Goal: Find specific page/section: Find specific page/section

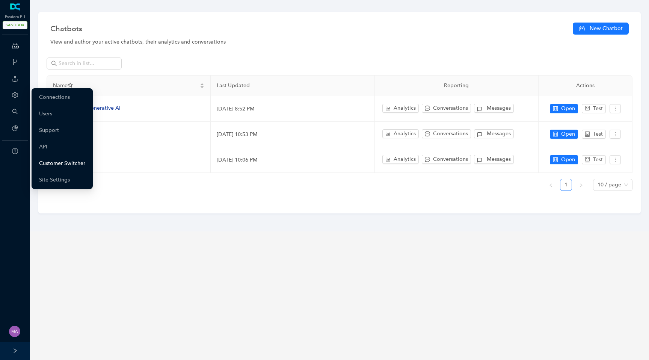
click at [62, 163] on link "Customer Switcher" at bounding box center [62, 163] width 46 height 15
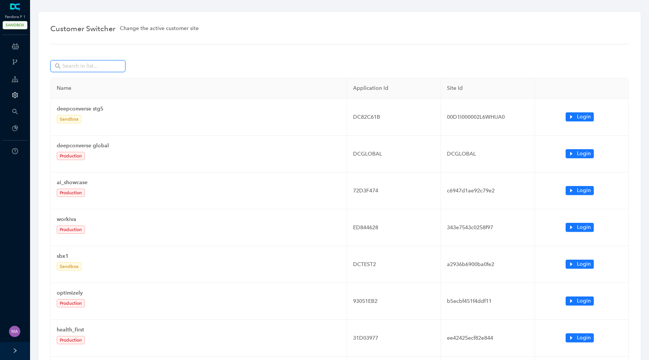
click at [94, 68] on input "text" at bounding box center [88, 66] width 53 height 8
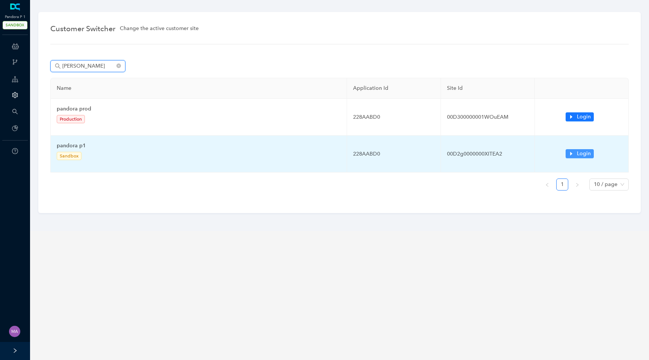
type input "[PERSON_NAME]"
click at [569, 155] on icon "caret-right" at bounding box center [571, 153] width 5 height 5
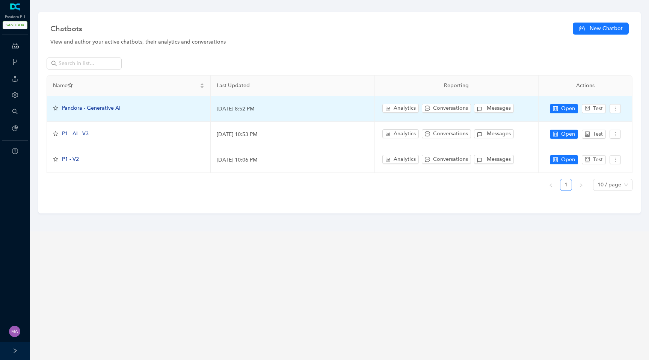
click at [74, 110] on span "Pandora - Generative AI" at bounding box center [91, 108] width 59 height 6
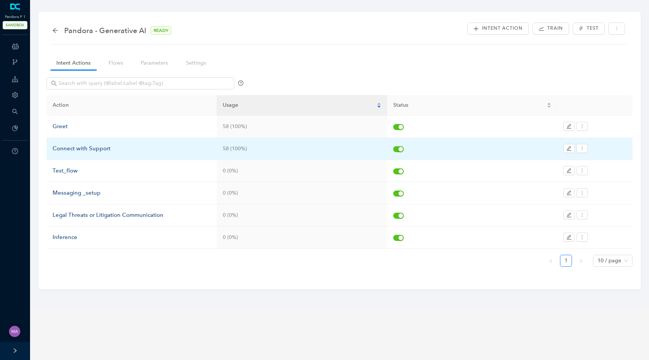
click at [97, 147] on div "Connect with Support" at bounding box center [132, 148] width 158 height 9
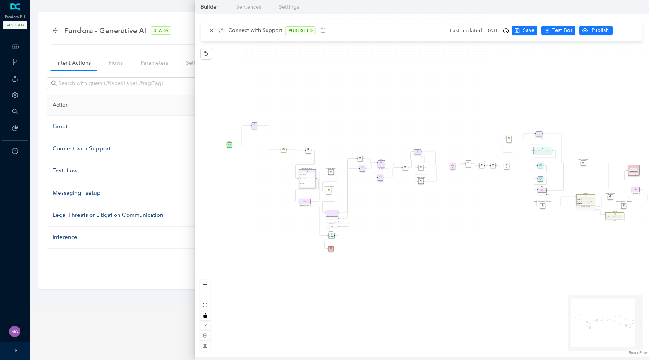
drag, startPoint x: 227, startPoint y: 171, endPoint x: 265, endPoint y: 172, distance: 37.6
click at [265, 172] on div "Data Table Start Rule P IsAvailable Rule newContact Get Contact details First N…" at bounding box center [422, 185] width 455 height 343
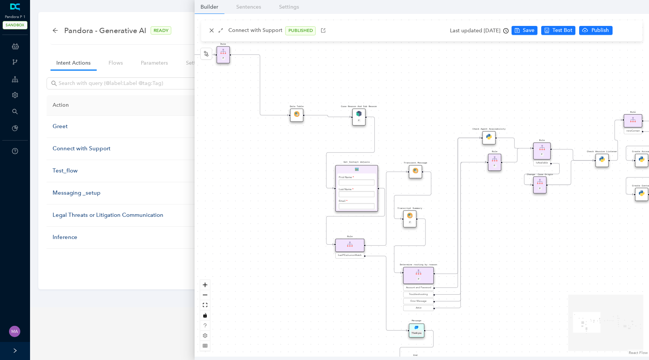
drag, startPoint x: 317, startPoint y: 189, endPoint x: 236, endPoint y: 177, distance: 81.7
click at [236, 177] on div "Data Table Start Rule P IsAvailable Rule newContact Get Contact details First N…" at bounding box center [422, 185] width 455 height 343
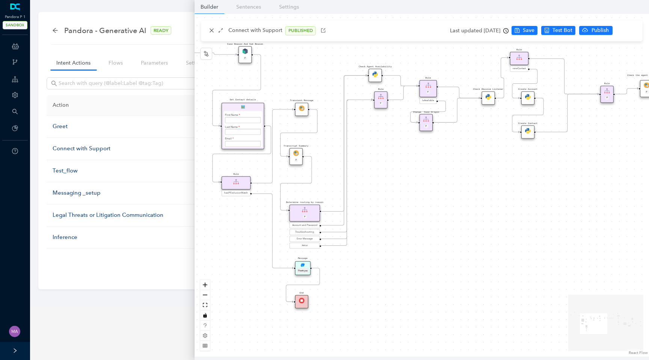
drag, startPoint x: 454, startPoint y: 248, endPoint x: 405, endPoint y: 198, distance: 69.6
click at [405, 198] on div "Data Table Start Rule P IsAvailable Rule newContact Get Contact details First N…" at bounding box center [422, 185] width 455 height 343
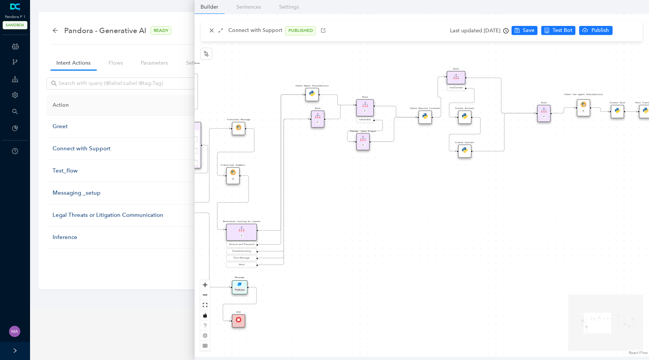
drag, startPoint x: 463, startPoint y: 194, endPoint x: 400, endPoint y: 213, distance: 65.7
click at [400, 213] on div "Data Table Start Rule P IsAvailable Rule newContact Get Contact details First N…" at bounding box center [422, 185] width 455 height 343
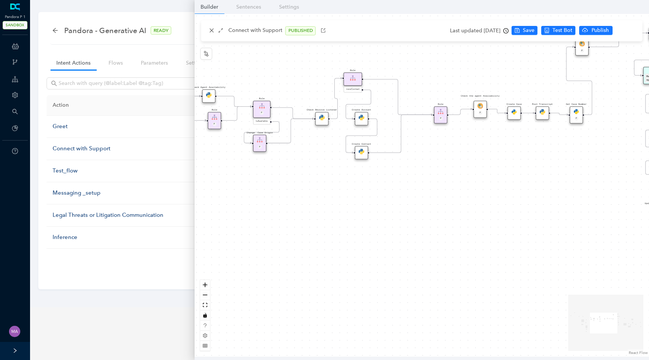
drag, startPoint x: 427, startPoint y: 210, endPoint x: 353, endPoint y: 211, distance: 73.3
click at [353, 211] on div "Data Table Start Rule P IsAvailable Rule newContact Get Contact details First N…" at bounding box center [422, 185] width 455 height 343
drag, startPoint x: 480, startPoint y: 220, endPoint x: 355, endPoint y: 224, distance: 124.8
click at [355, 224] on div "Data Table Start Rule P IsAvailable Rule newContact Get Contact details First N…" at bounding box center [422, 185] width 455 height 343
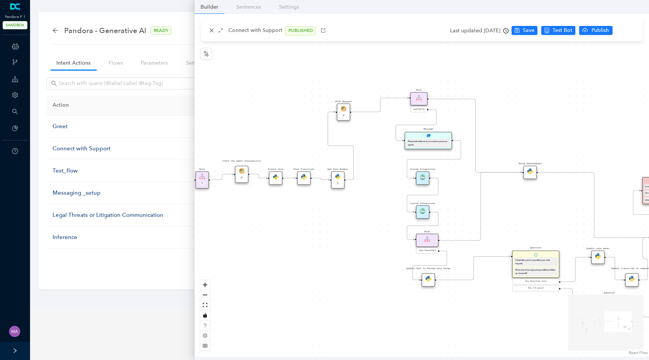
drag, startPoint x: 403, startPoint y: 222, endPoint x: 320, endPoint y: 264, distance: 93.2
click at [320, 265] on div "Data Table Start Rule P IsAvailable Rule newContact Get Contact details First N…" at bounding box center [422, 185] width 455 height 343
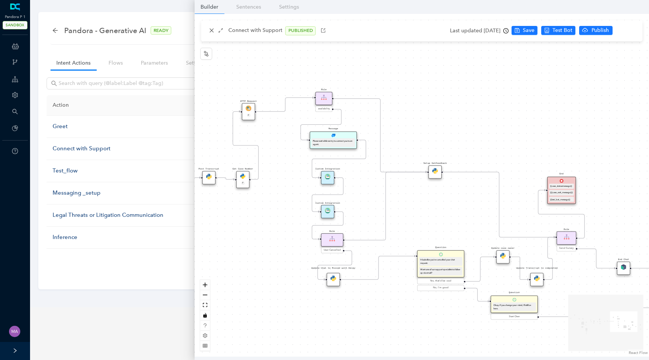
drag, startPoint x: 541, startPoint y: 219, endPoint x: 447, endPoint y: 219, distance: 93.9
click at [447, 219] on div "Data Table Start Rule P IsAvailable Rule newContact Get Contact details First N…" at bounding box center [422, 185] width 455 height 343
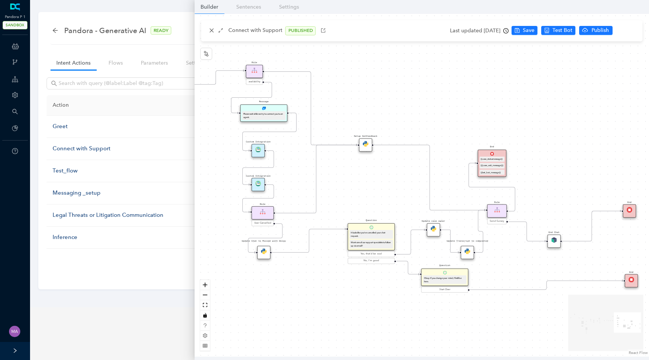
drag, startPoint x: 461, startPoint y: 221, endPoint x: 390, endPoint y: 194, distance: 75.4
click at [390, 194] on div "Data Table Start Rule P IsAvailable Rule newContact Get Contact details First N…" at bounding box center [422, 185] width 455 height 343
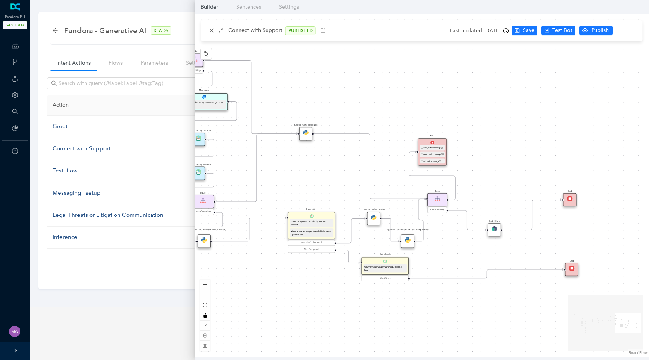
drag, startPoint x: 563, startPoint y: 184, endPoint x: 504, endPoint y: 172, distance: 60.4
click at [504, 172] on div "Data Table Start Rule P IsAvailable Rule newContact Get Contact details First N…" at bounding box center [422, 185] width 455 height 343
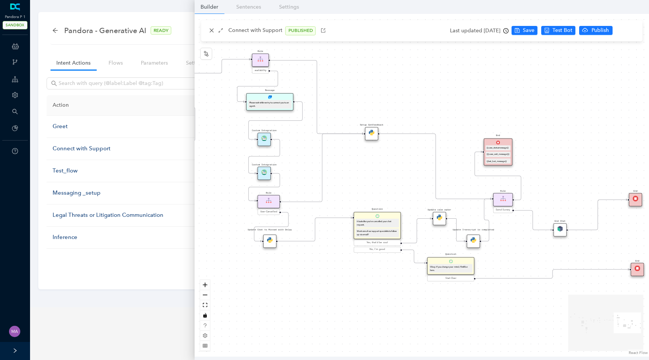
drag, startPoint x: 504, startPoint y: 172, endPoint x: 569, endPoint y: 173, distance: 65.7
click at [569, 173] on div "Data Table Start Rule P IsAvailable Rule newContact Get Contact details First N…" at bounding box center [422, 185] width 455 height 343
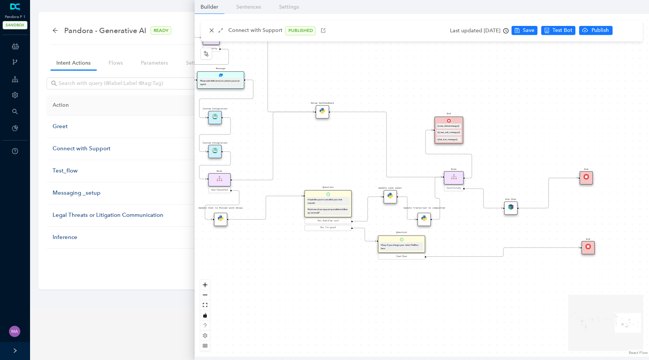
drag, startPoint x: 570, startPoint y: 165, endPoint x: 521, endPoint y: 143, distance: 54.3
click at [521, 143] on div "Data Table Start Rule P IsAvailable Rule newContact Get Contact details First N…" at bounding box center [422, 185] width 455 height 343
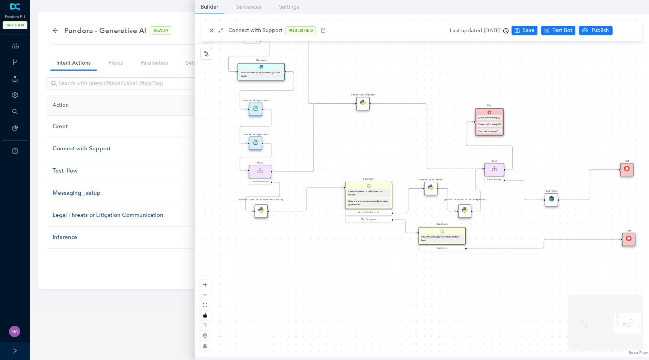
drag, startPoint x: 507, startPoint y: 147, endPoint x: 568, endPoint y: 137, distance: 62.1
click at [569, 137] on div "Data Table Start Rule P IsAvailable Rule newContact Get Contact details First N…" at bounding box center [422, 185] width 455 height 343
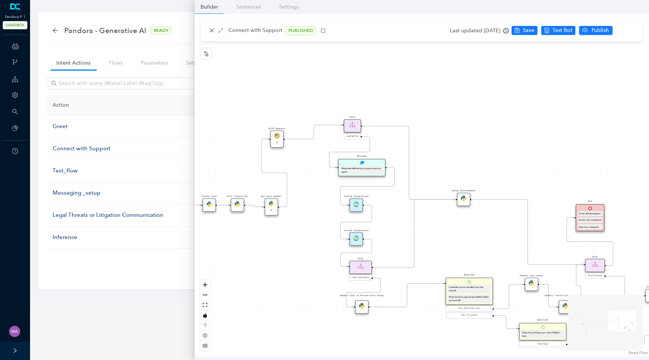
drag, startPoint x: 404, startPoint y: 137, endPoint x: 482, endPoint y: 234, distance: 124.5
click at [483, 234] on div "Data Table Start Rule P IsAvailable Rule newContact Get Contact details First N…" at bounding box center [422, 185] width 455 height 343
drag, startPoint x: 454, startPoint y: 241, endPoint x: 457, endPoint y: 223, distance: 18.3
click at [457, 223] on div "Data Table Start Rule P IsAvailable Rule newContact Get Contact details First N…" at bounding box center [422, 185] width 455 height 343
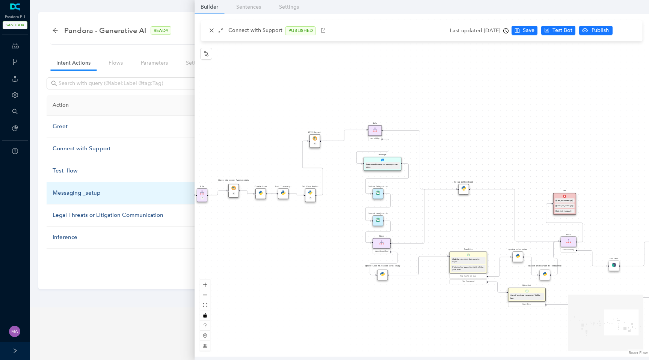
click at [79, 194] on div "Messaging _setup" at bounding box center [132, 193] width 158 height 9
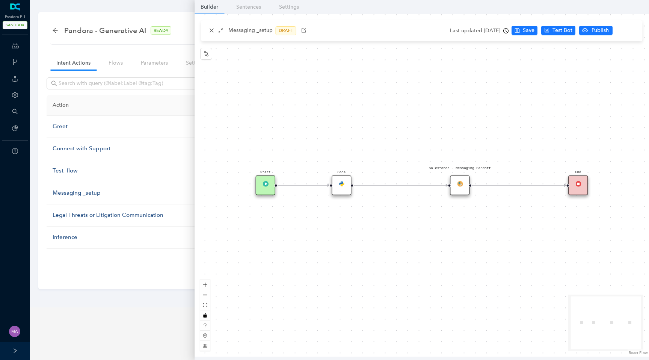
click at [457, 186] on div "Salesforce - Messaging Handoff" at bounding box center [460, 185] width 20 height 20
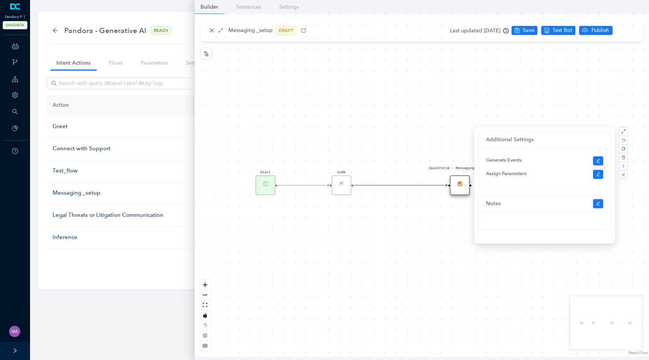
click at [405, 263] on div "Salesforce - Messaging Handoff Code Start End" at bounding box center [422, 185] width 455 height 343
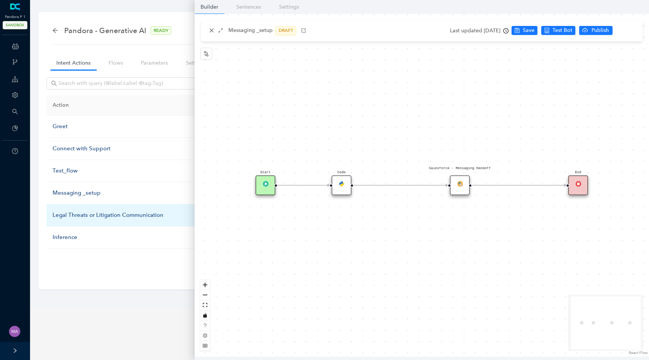
click at [80, 213] on div "Legal Threats or Litigation Communication" at bounding box center [132, 215] width 158 height 9
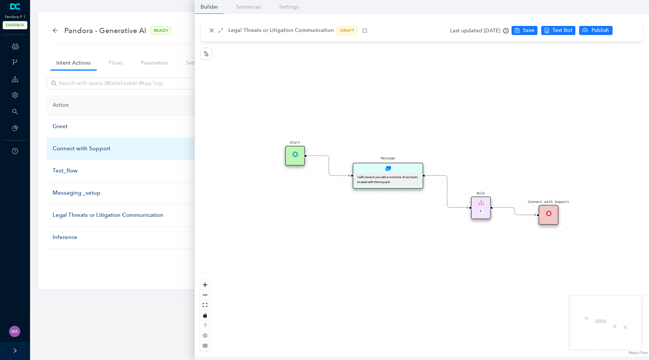
click at [71, 148] on div "Connect with Support" at bounding box center [132, 148] width 158 height 9
